Goal: Task Accomplishment & Management: Complete application form

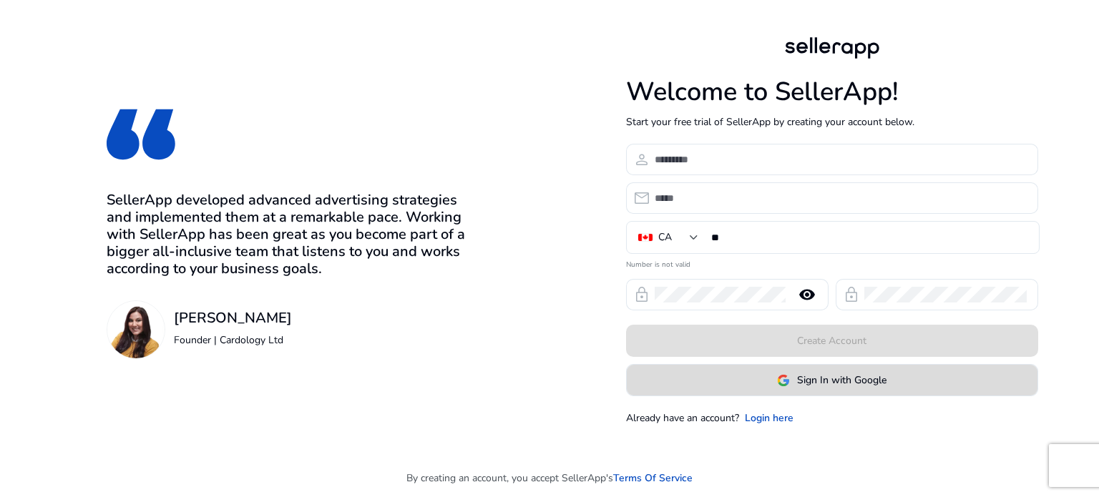
click at [796, 377] on span "Sign In with Google" at bounding box center [831, 380] width 109 height 15
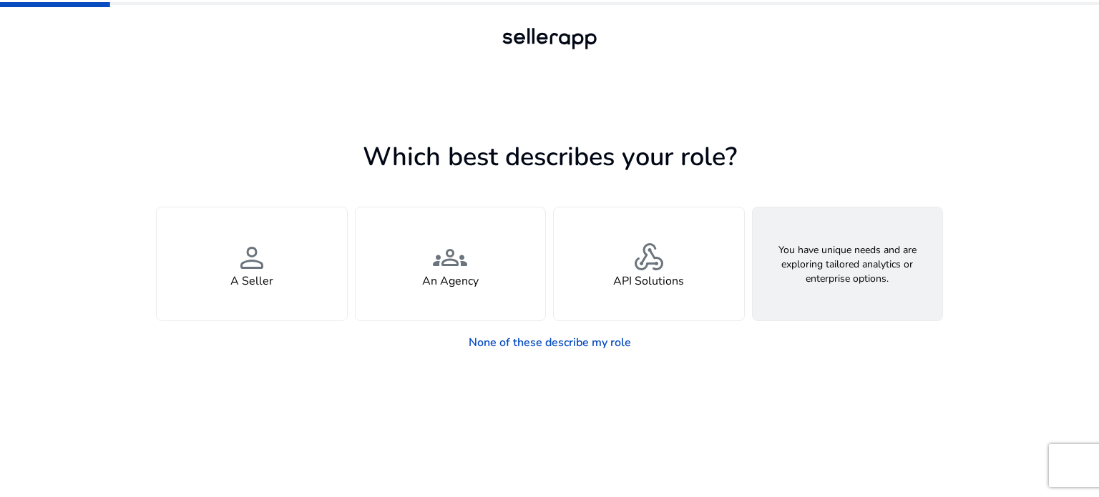
click at [832, 300] on div "feature_search Looking for Custom Solutions" at bounding box center [848, 263] width 190 height 113
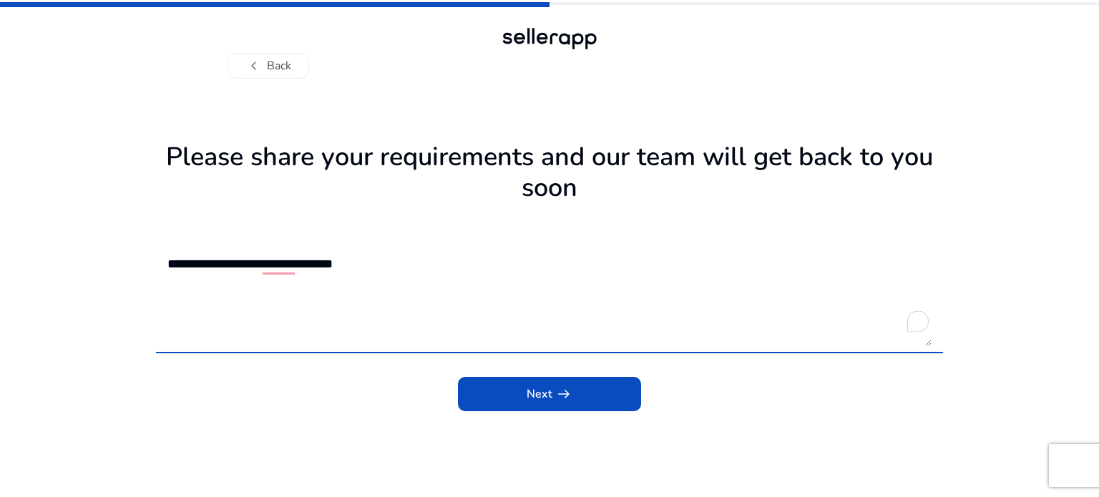
type textarea "**********"
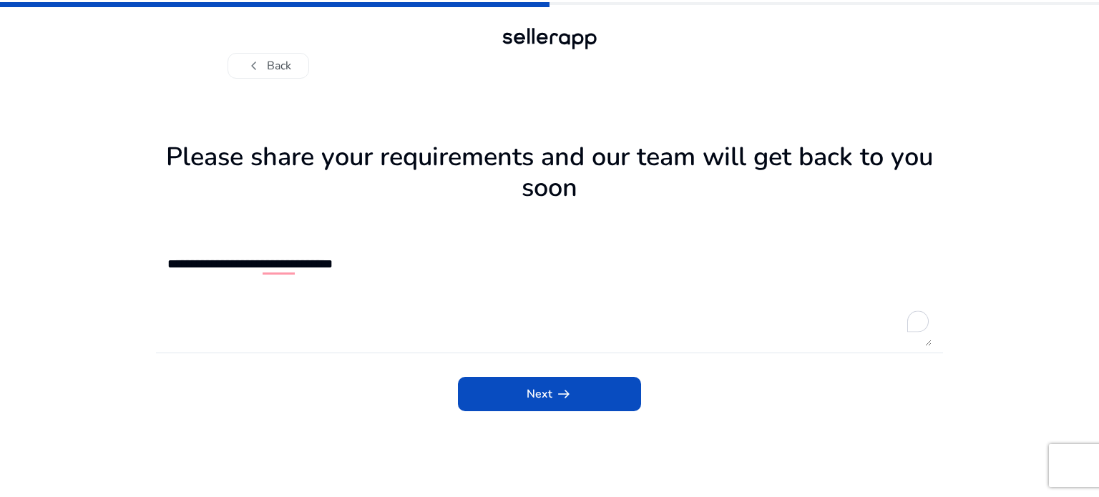
click at [507, 416] on app-requirements "**********" at bounding box center [549, 316] width 787 height 361
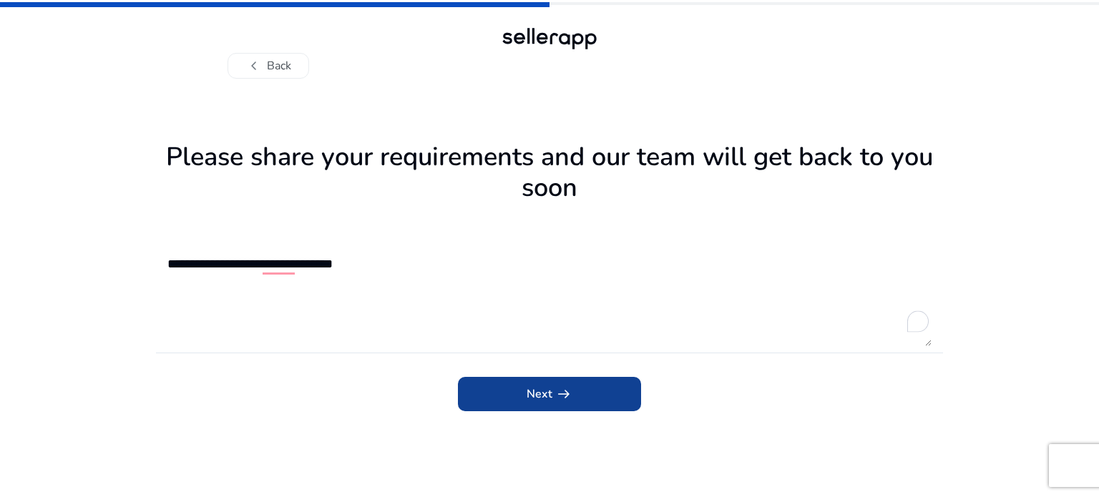
click at [524, 386] on span "submit" at bounding box center [549, 394] width 183 height 34
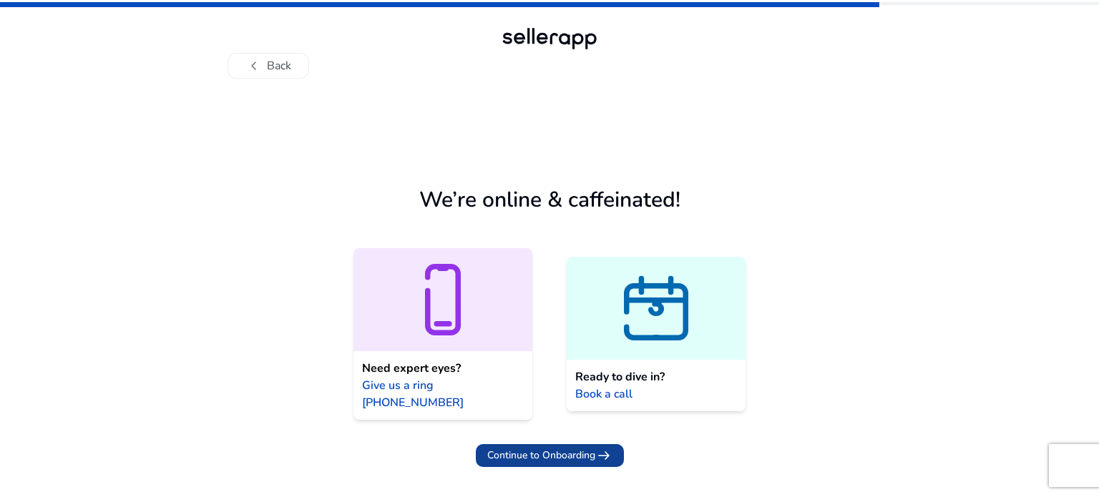
click at [528, 448] on span "Continue to Onboarding" at bounding box center [541, 455] width 108 height 15
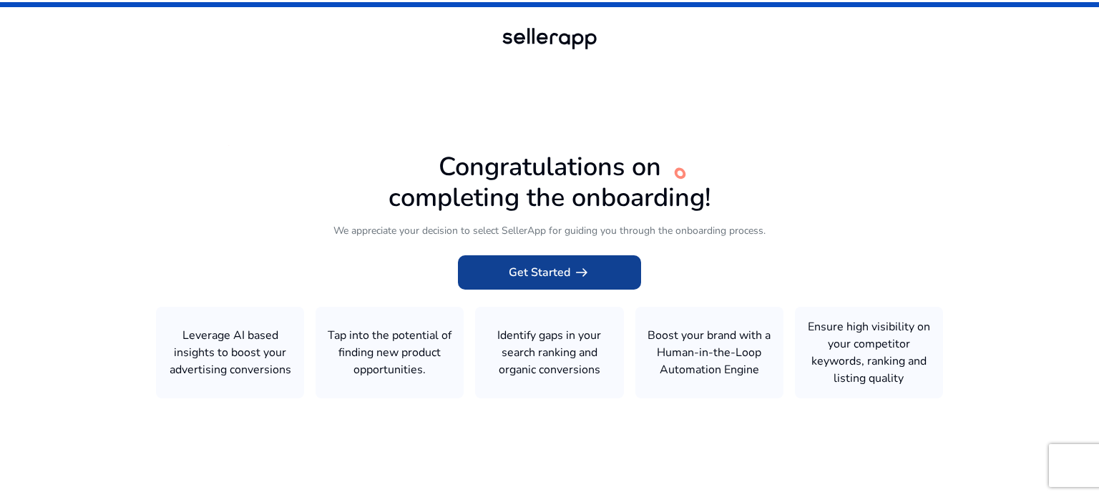
click at [575, 265] on span "arrow_right_alt" at bounding box center [581, 272] width 17 height 17
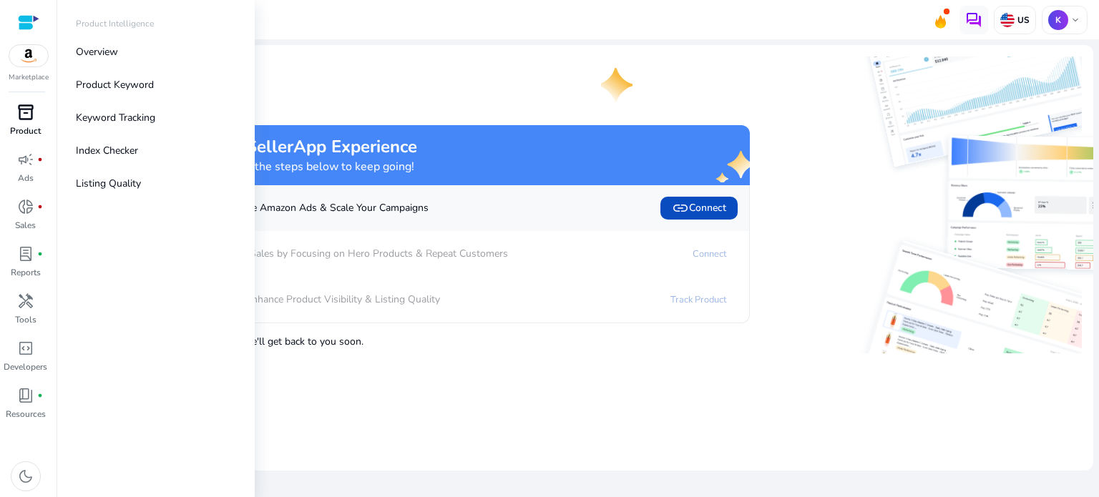
click at [24, 124] on p "Product" at bounding box center [25, 130] width 31 height 13
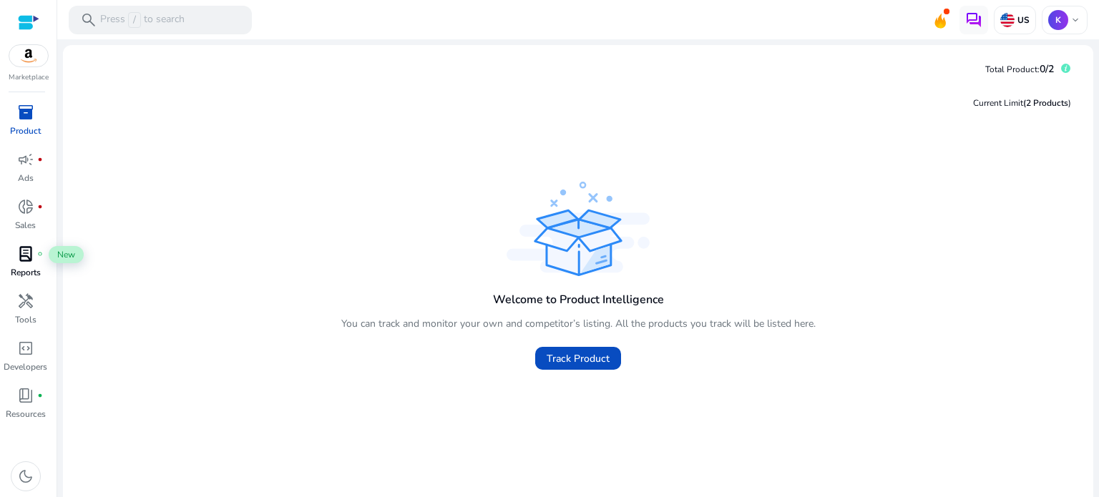
click at [25, 265] on div "lab_profile fiber_manual_record" at bounding box center [26, 254] width 40 height 23
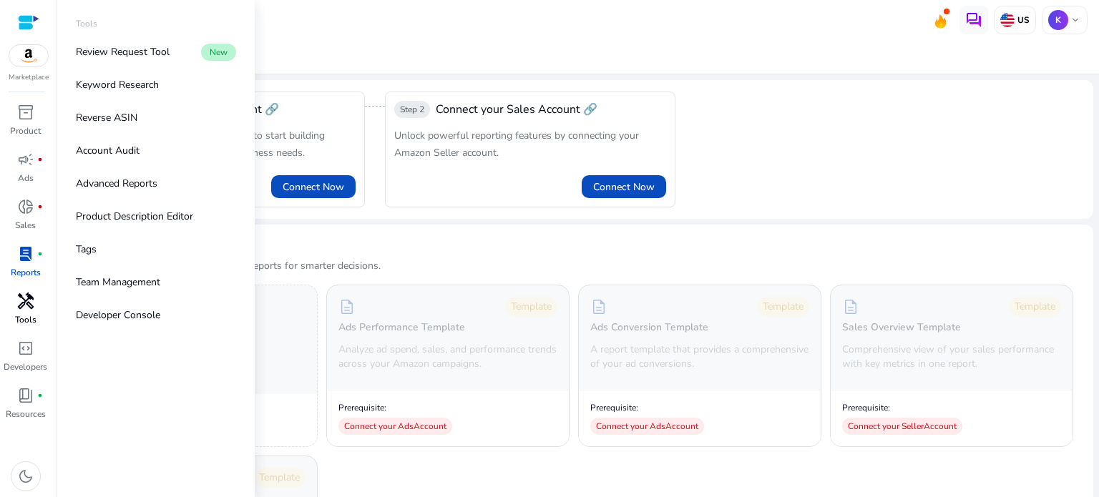
click at [31, 310] on span "handyman" at bounding box center [25, 301] width 17 height 17
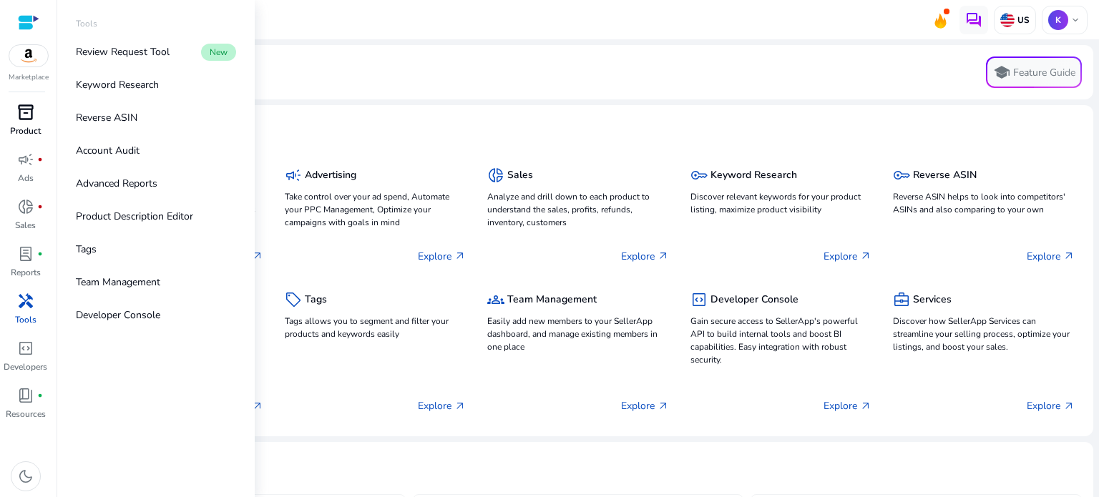
click at [21, 135] on p "Product" at bounding box center [25, 130] width 31 height 13
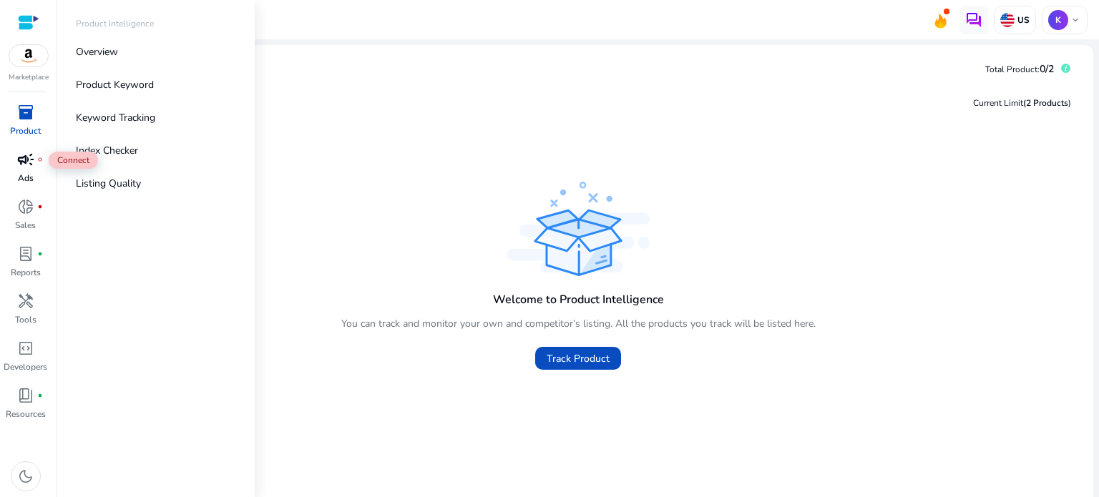
click at [24, 157] on span "campaign" at bounding box center [25, 159] width 17 height 17
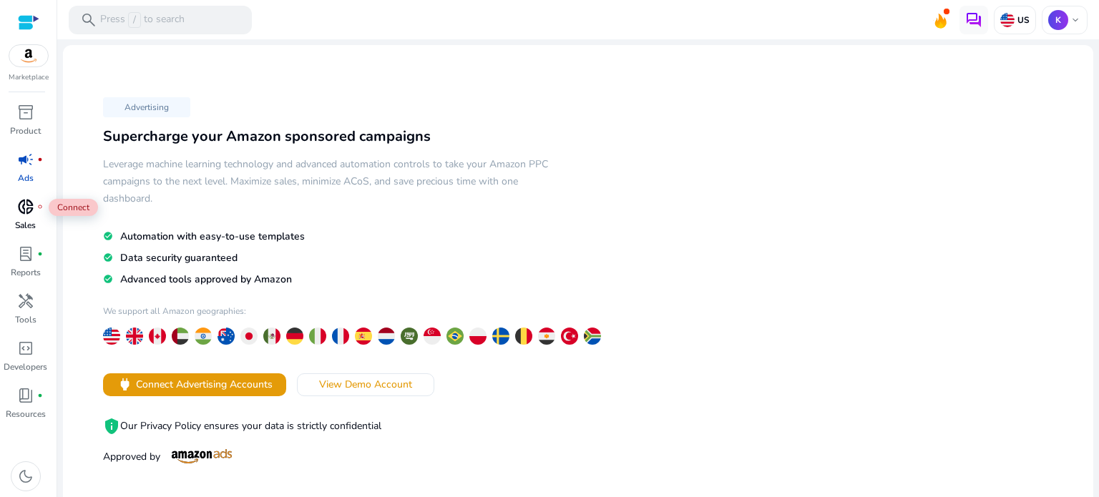
click at [26, 215] on span "donut_small" at bounding box center [25, 206] width 17 height 17
